Goal: Book appointment/travel/reservation

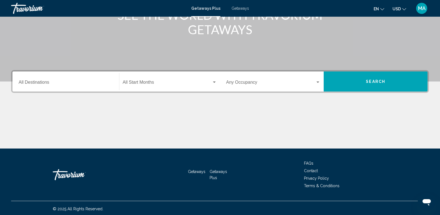
scroll to position [87, 0]
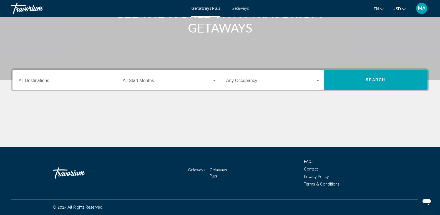
click at [83, 80] on input "Destination All Destinations" at bounding box center [66, 81] width 94 height 5
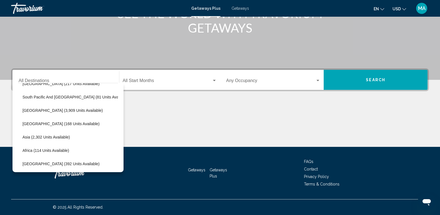
scroll to position [94, 9]
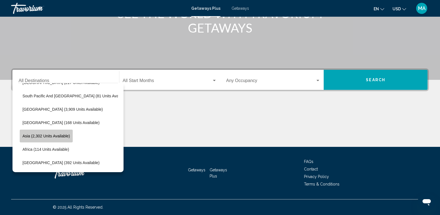
click at [39, 134] on span "Asia (2,302 units available)" at bounding box center [45, 136] width 47 height 4
type input "**********"
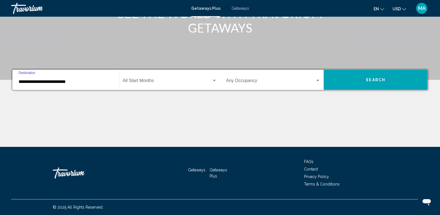
click at [155, 84] on div "Start Month All Start Months" at bounding box center [170, 79] width 94 height 17
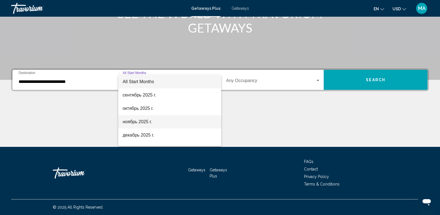
click at [132, 121] on span "ноябрь 2025 г." at bounding box center [170, 121] width 94 height 13
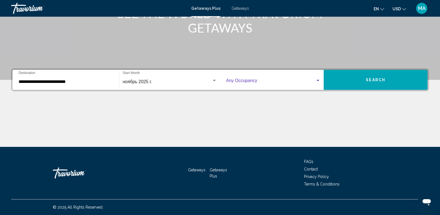
click at [275, 83] on span "Search widget" at bounding box center [270, 81] width 89 height 5
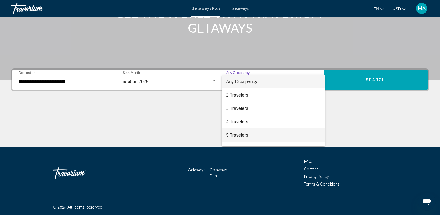
click at [243, 134] on span "5 Travelers" at bounding box center [273, 134] width 94 height 13
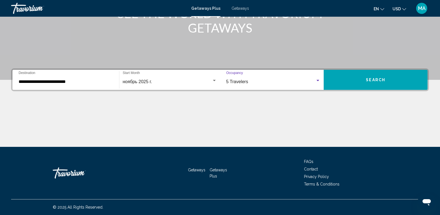
click at [342, 84] on button "Search" at bounding box center [376, 80] width 104 height 20
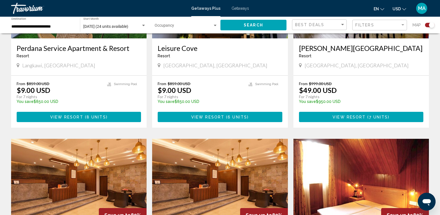
scroll to position [278, 0]
